Goal: Use online tool/utility: Use online tool/utility

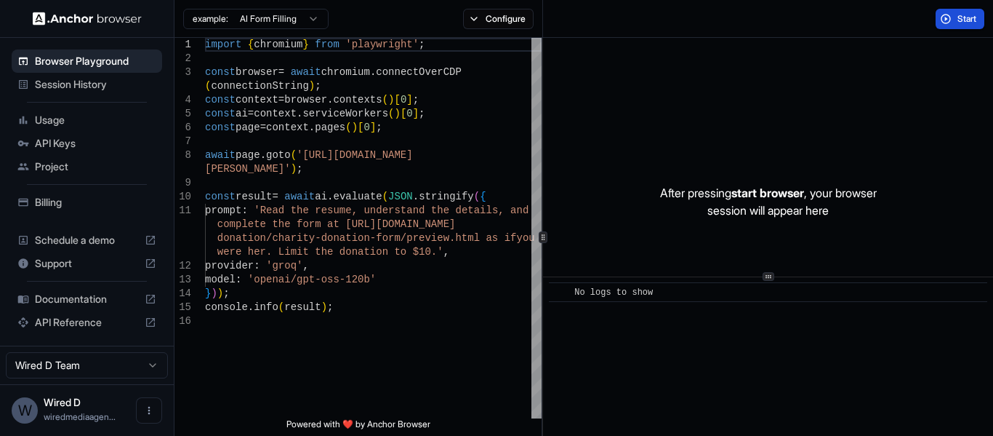
click at [958, 9] on button "Start" at bounding box center [960, 19] width 49 height 20
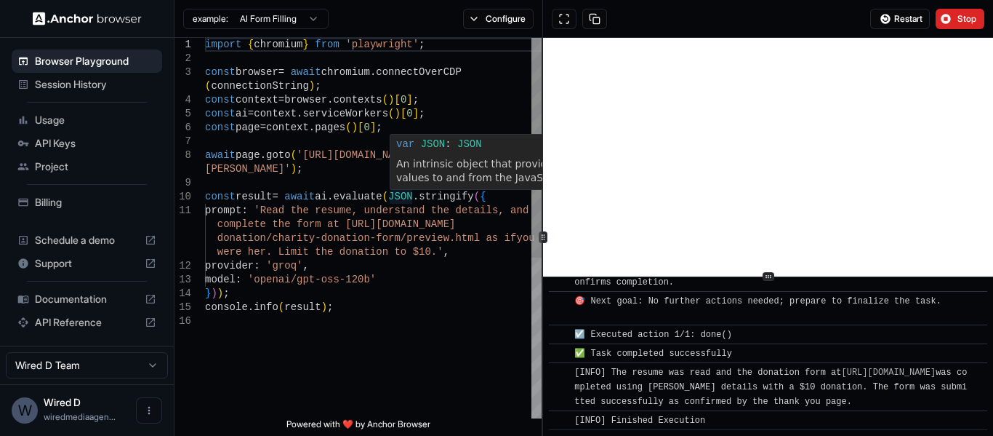
click at [388, 180] on div "import { chromium } from 'playwright' ; const browser = await chromium . connec…" at bounding box center [373, 366] width 337 height 657
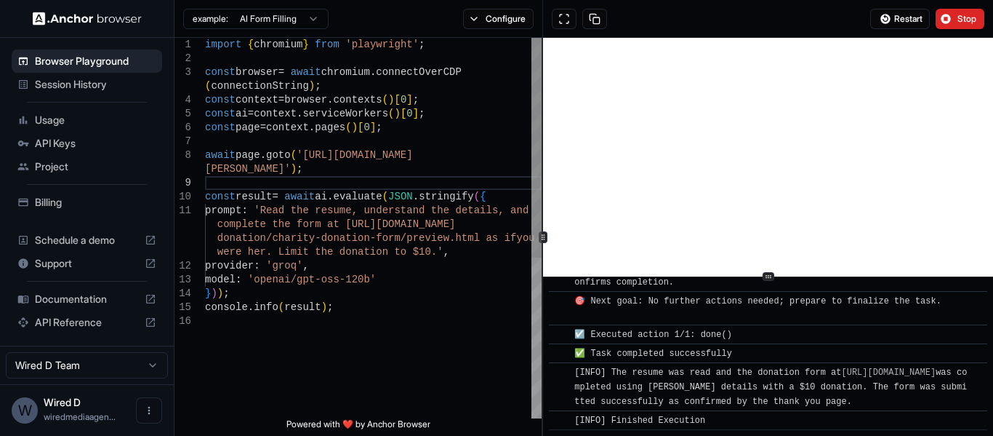
click at [316, 105] on div "import { chromium } from 'playwright' ; const browser = await chromium . connec…" at bounding box center [373, 366] width 337 height 657
click at [283, 190] on div "import { chromium } from 'playwright' ; const browser = await chromium . connec…" at bounding box center [373, 366] width 337 height 657
click at [970, 12] on button "Stop" at bounding box center [960, 19] width 49 height 20
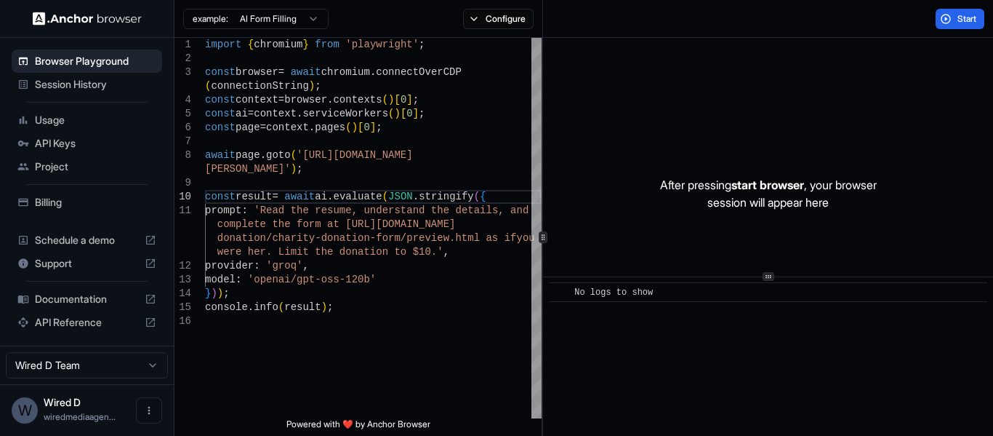
click at [296, 11] on html "Browser Playground Session History Usage API Keys Project Billing Schedule a de…" at bounding box center [496, 218] width 993 height 436
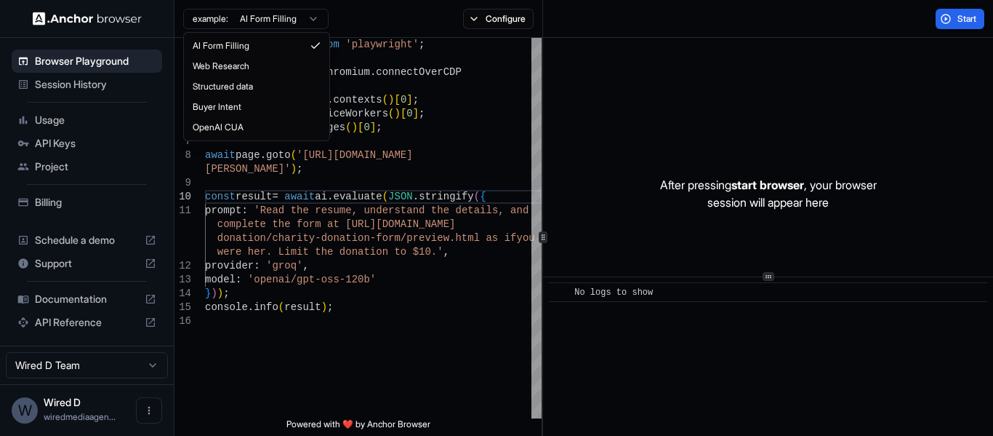
click at [366, 21] on html "Browser Playground Session History Usage API Keys Project Billing Schedule a de…" at bounding box center [496, 218] width 993 height 436
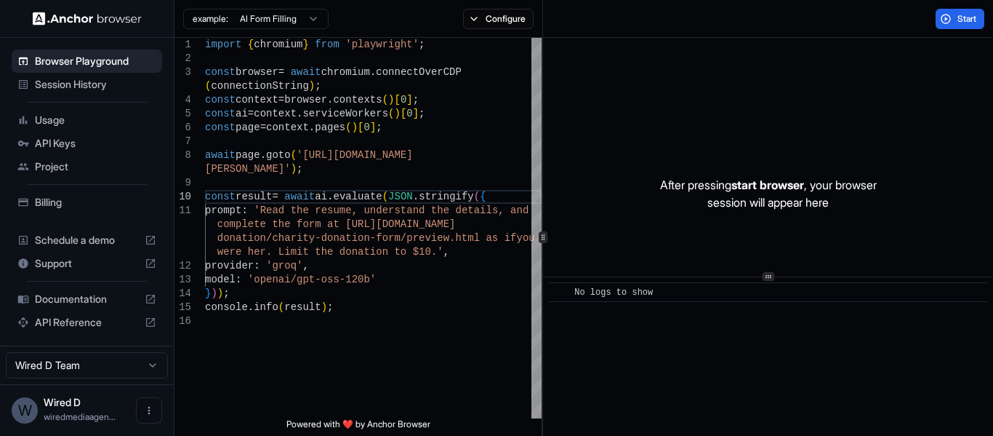
click at [260, 24] on html "Browser Playground Session History Usage API Keys Project Billing Schedule a de…" at bounding box center [496, 218] width 993 height 436
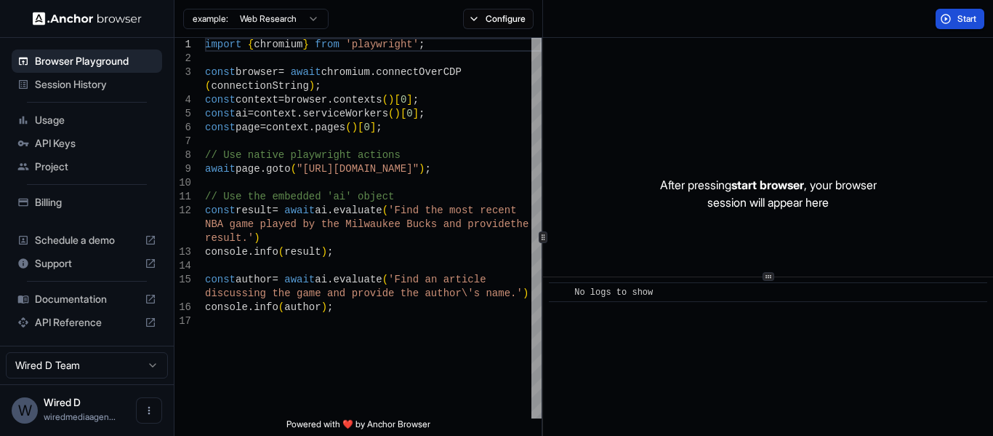
click at [937, 18] on button "Start" at bounding box center [960, 19] width 49 height 20
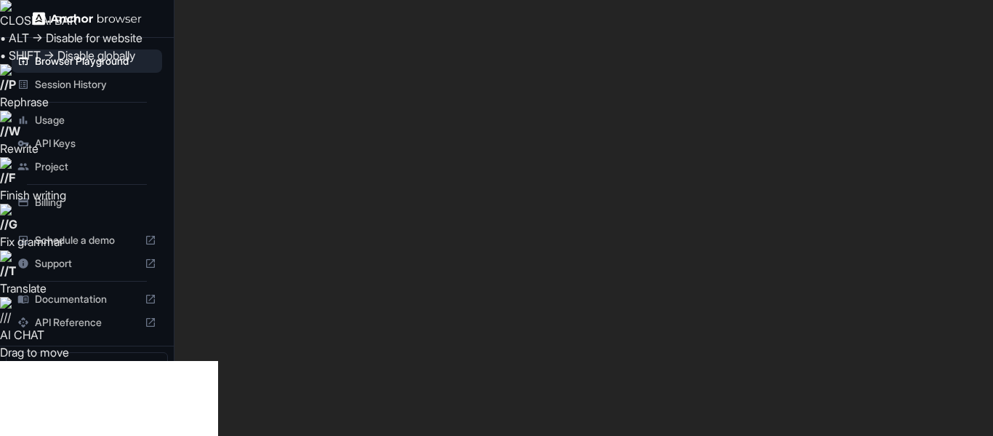
type textarea "**********"
